Goal: Task Accomplishment & Management: Manage account settings

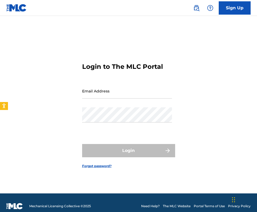
click at [129, 90] on input "Email Address" at bounding box center [127, 90] width 90 height 15
paste input "[EMAIL_ADDRESS][DOMAIN_NAME]"
type input "[EMAIL_ADDRESS][DOMAIN_NAME]"
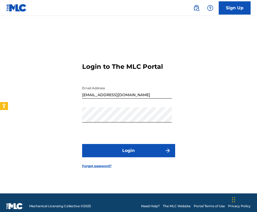
click at [107, 146] on button "Login" at bounding box center [128, 150] width 93 height 13
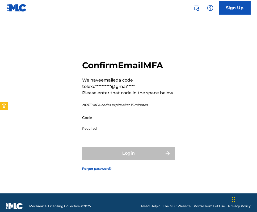
click at [110, 116] on input "Code" at bounding box center [127, 117] width 90 height 15
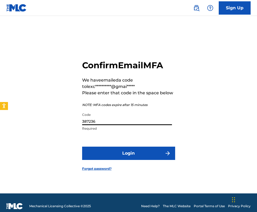
type input "387236"
click at [116, 158] on button "Login" at bounding box center [128, 153] width 93 height 13
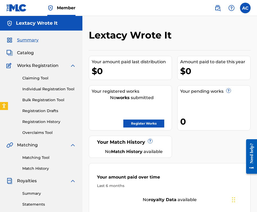
click at [32, 54] on span "Catalog" at bounding box center [25, 53] width 17 height 6
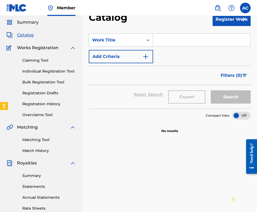
scroll to position [23, 0]
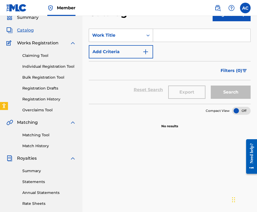
click at [122, 36] on div "Work Title" at bounding box center [116, 35] width 48 height 6
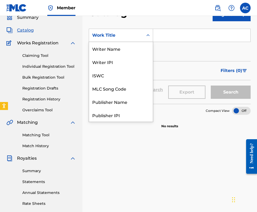
scroll to position [80, 0]
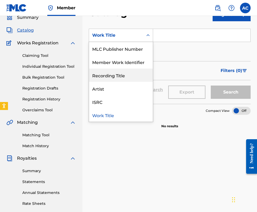
click at [90, 149] on div "SearchWithCriteria9d5176bd-96f2-46b9-91fd-b70c330037c1 Recording Title, 9 of 12…" at bounding box center [170, 159] width 162 height 275
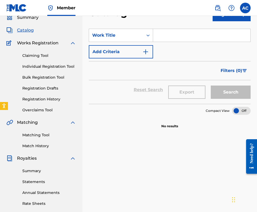
click at [127, 50] on button "Add Criteria" at bounding box center [121, 51] width 64 height 13
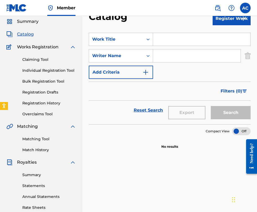
scroll to position [10, 0]
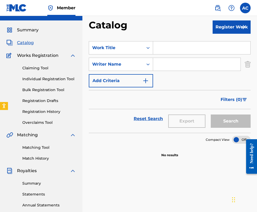
click at [45, 68] on link "Claiming Tool" at bounding box center [49, 68] width 54 height 6
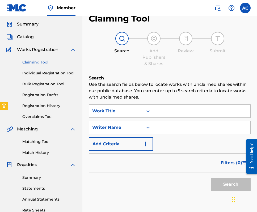
scroll to position [16, 0]
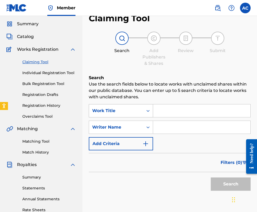
click at [115, 112] on div "Work Title" at bounding box center [116, 111] width 48 height 6
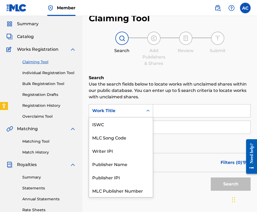
scroll to position [13, 0]
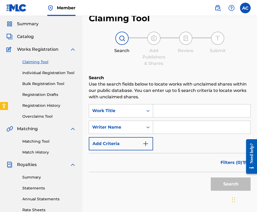
click at [116, 111] on div "Work Title" at bounding box center [116, 111] width 48 height 6
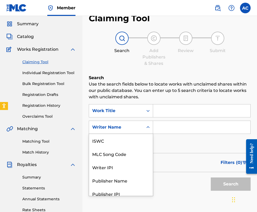
click at [118, 132] on div "Writer Name" at bounding box center [121, 127] width 64 height 13
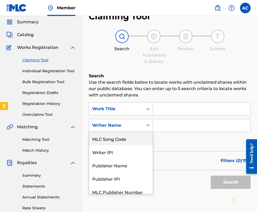
click at [125, 126] on div "Writer Name" at bounding box center [116, 125] width 48 height 6
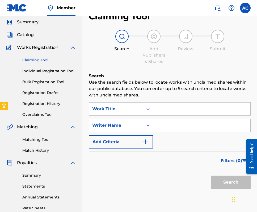
click at [124, 140] on button "Add Criteria" at bounding box center [121, 141] width 64 height 13
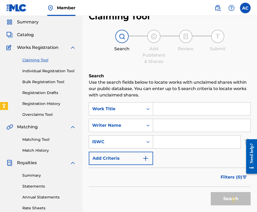
click at [122, 141] on div "ISWC" at bounding box center [121, 141] width 64 height 13
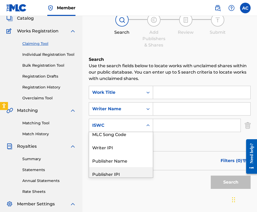
scroll to position [2, 0]
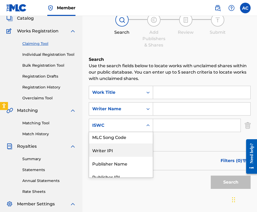
click at [121, 152] on div "Writer IPI" at bounding box center [121, 150] width 64 height 13
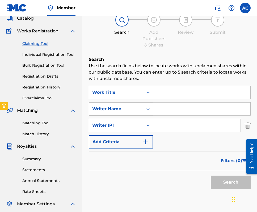
click at [133, 105] on div "Writer Name" at bounding box center [116, 109] width 54 height 10
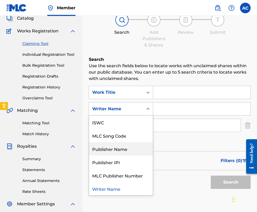
click at [47, 54] on link "Individual Registration Tool" at bounding box center [49, 55] width 54 height 6
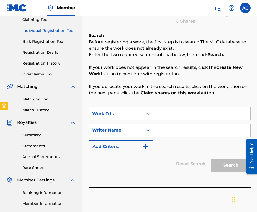
scroll to position [59, 0]
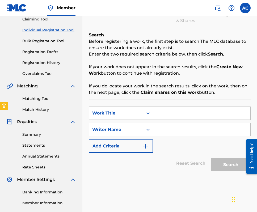
click at [33, 135] on link "Summary" at bounding box center [49, 135] width 54 height 6
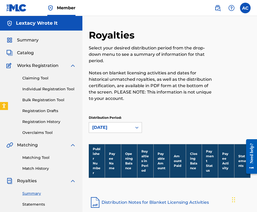
click at [29, 53] on span "Catalog" at bounding box center [25, 53] width 17 height 6
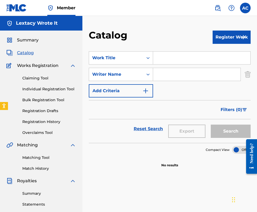
click at [23, 39] on span "Summary" at bounding box center [28, 40] width 22 height 6
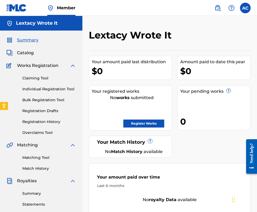
click at [29, 55] on span "Catalog" at bounding box center [25, 53] width 17 height 6
